Goal: Information Seeking & Learning: Understand process/instructions

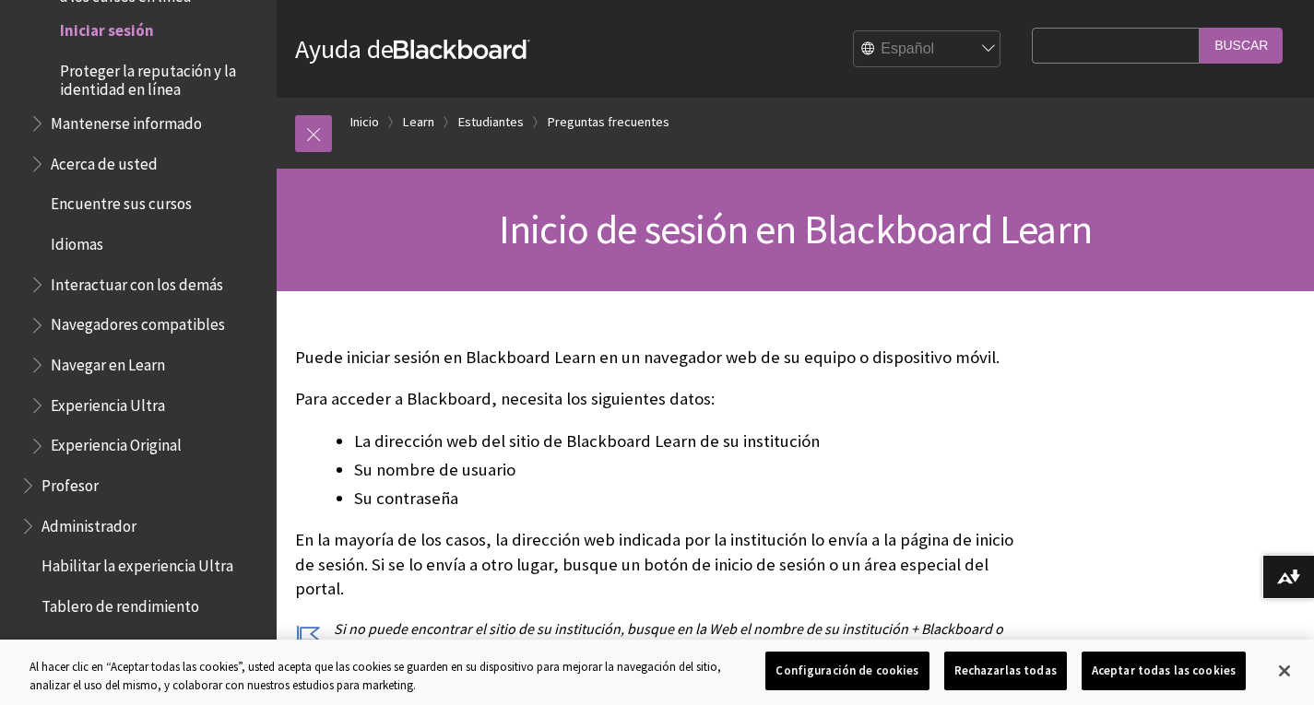
click at [138, 41] on span "Iniciar sesión" at bounding box center [107, 28] width 94 height 25
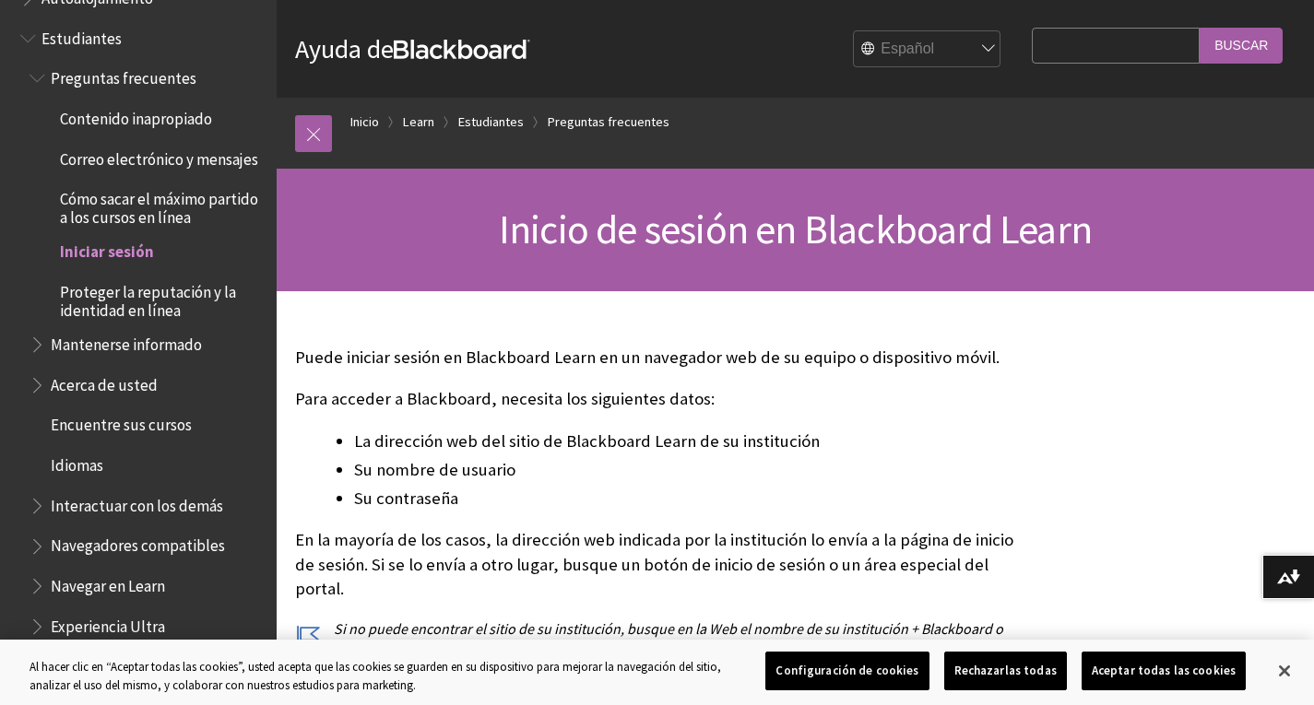
scroll to position [1576, 0]
click at [108, 263] on span "Iniciar sesión" at bounding box center [107, 250] width 94 height 25
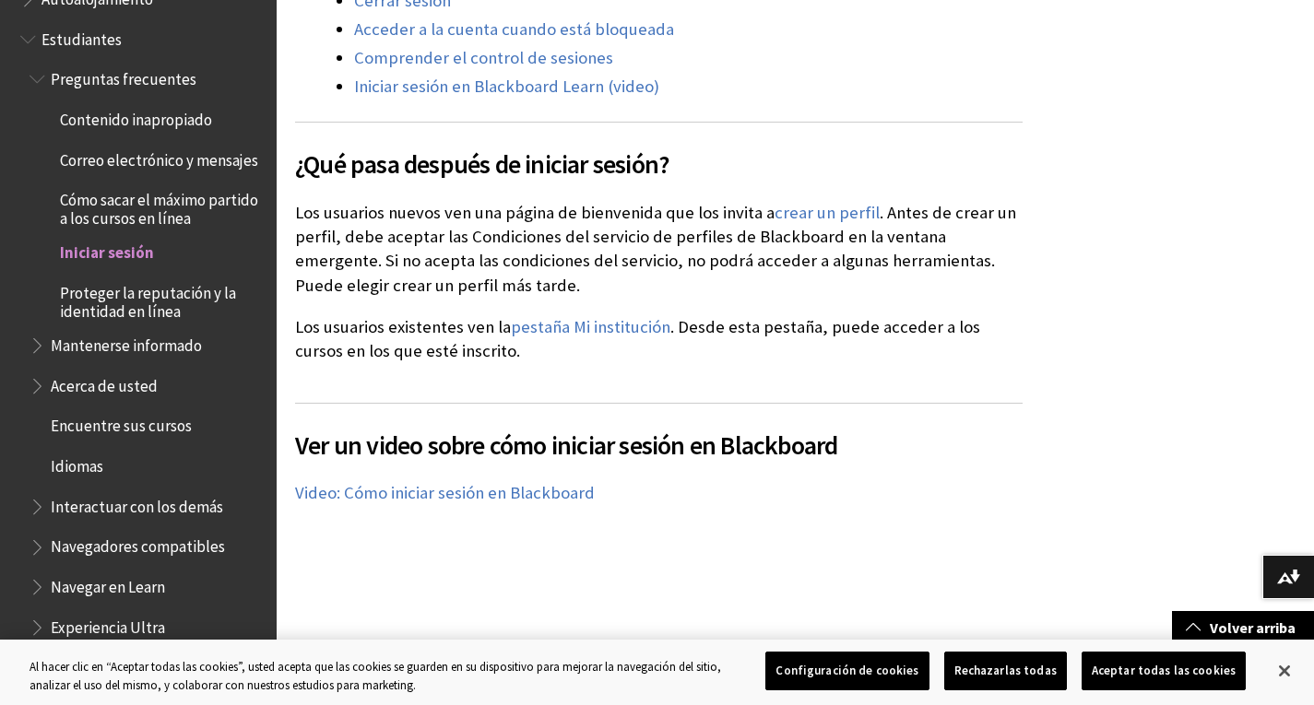
scroll to position [829, 0]
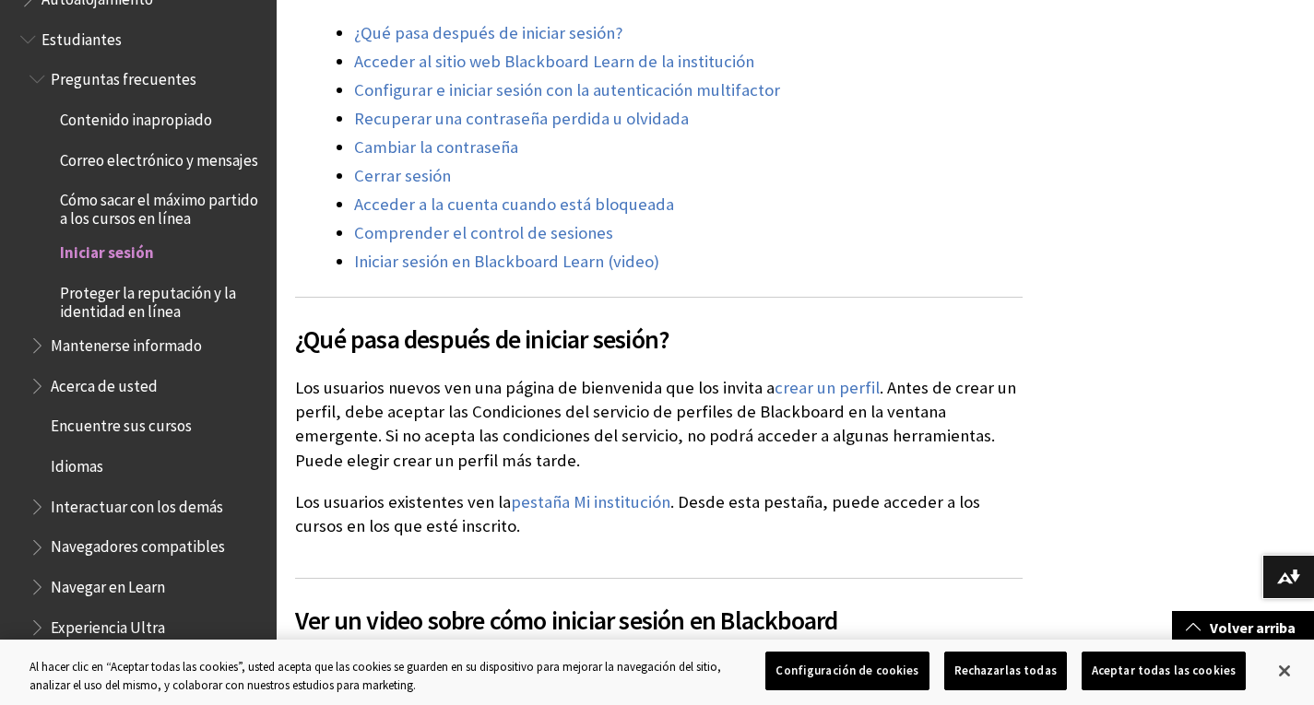
click at [422, 299] on h2 "¿Qué pasa después de iniciar sesión?" at bounding box center [659, 328] width 728 height 62
click at [462, 267] on link "Iniciar sesión en Blackboard Learn (video)" at bounding box center [506, 262] width 305 height 22
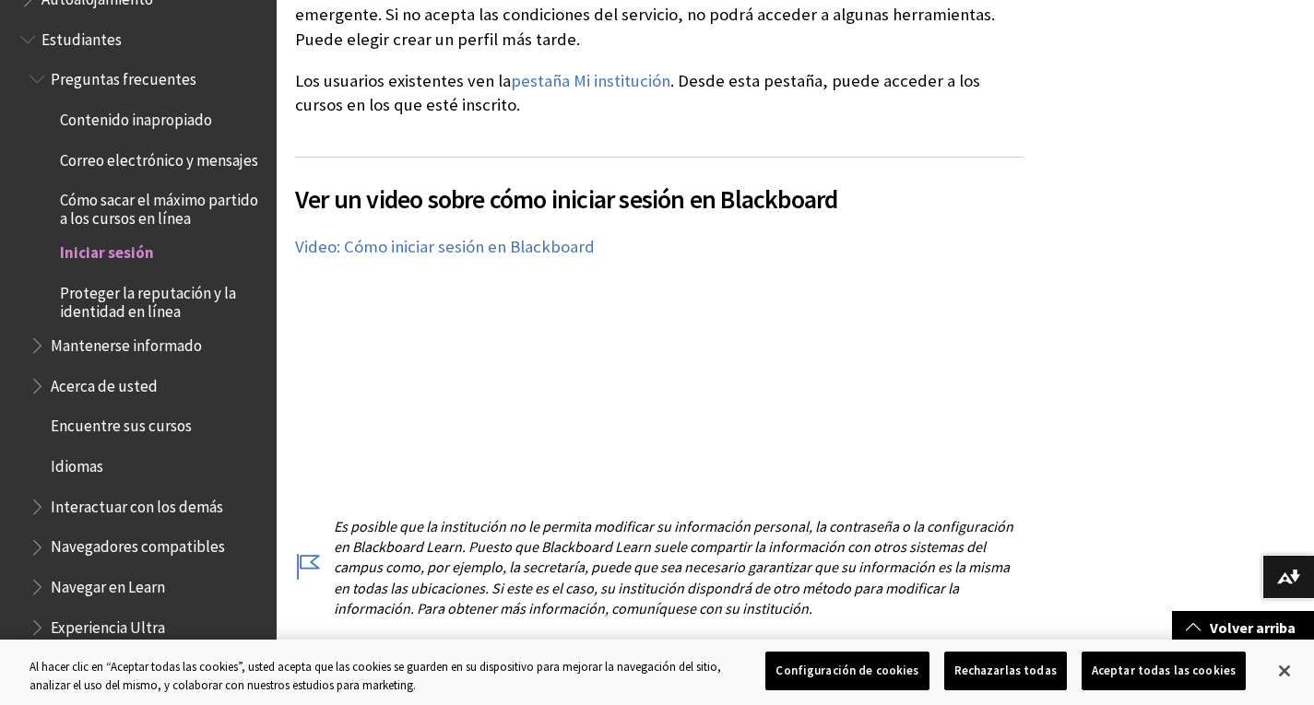
scroll to position [1256, 0]
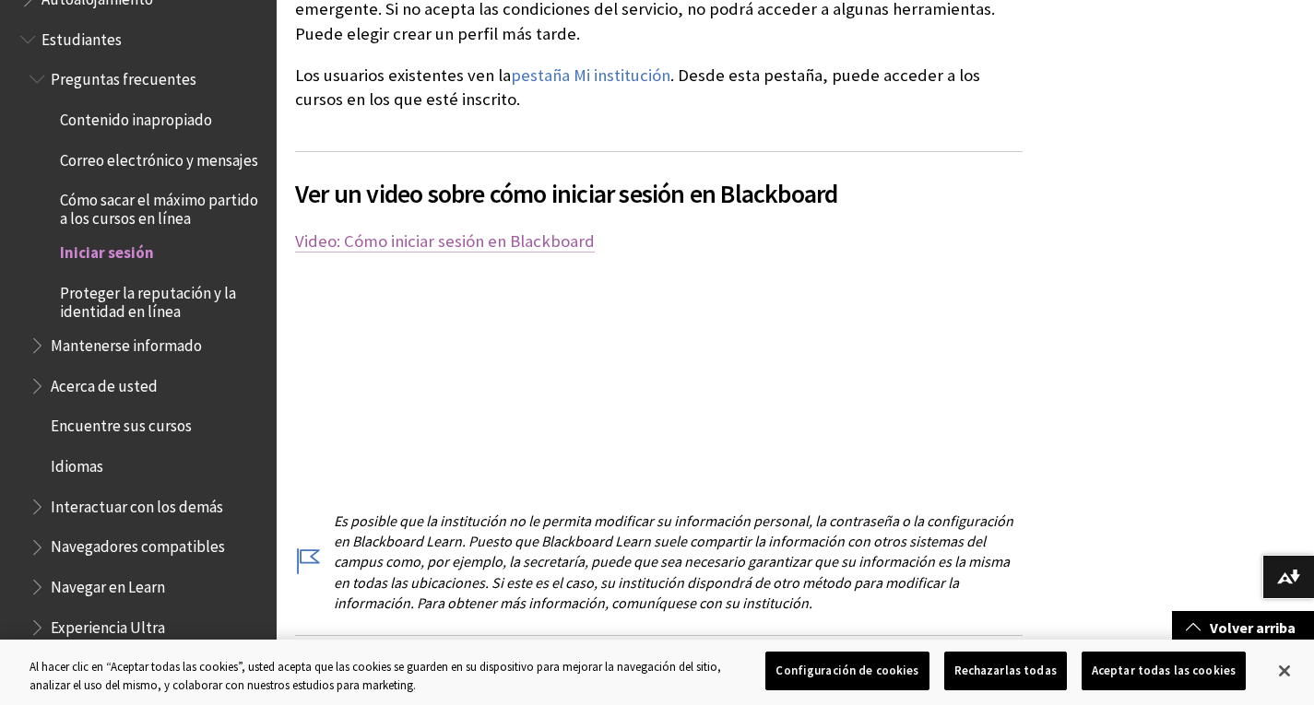
click at [550, 233] on link "Video: Cómo iniciar sesión en Blackboard" at bounding box center [445, 242] width 300 height 22
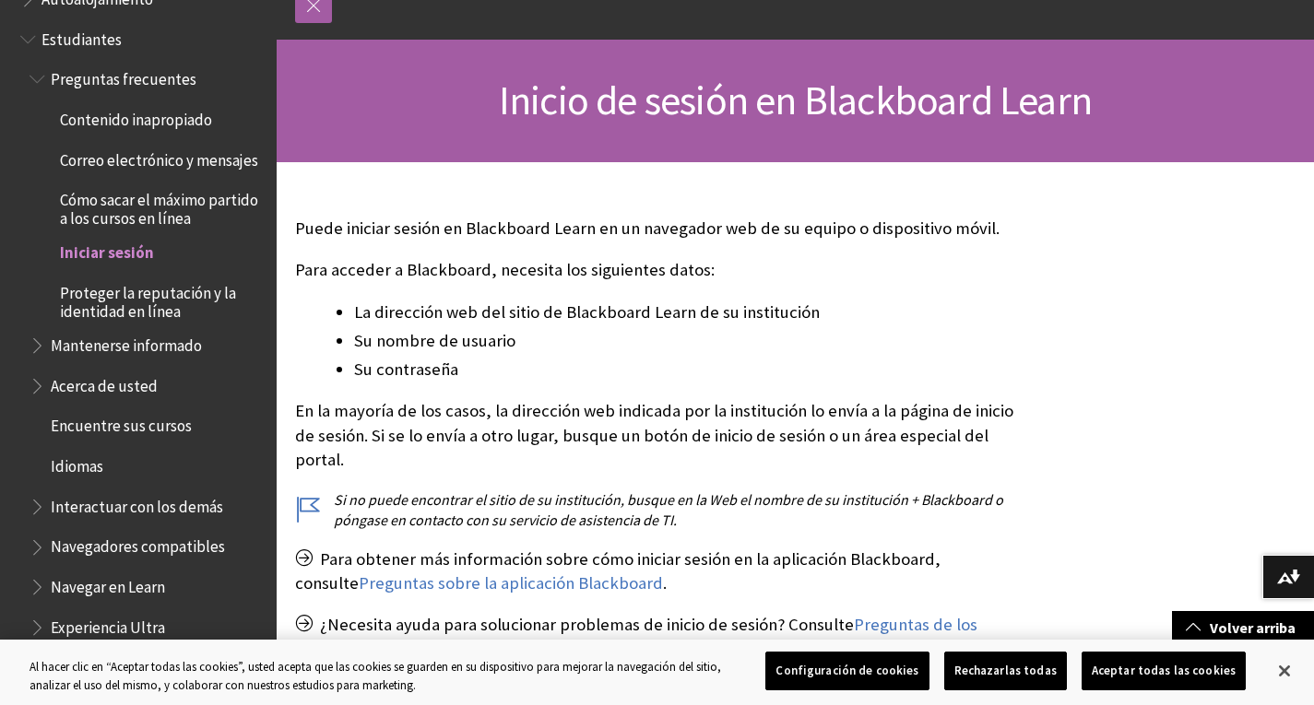
scroll to position [0, 0]
